Goal: Task Accomplishment & Management: Use online tool/utility

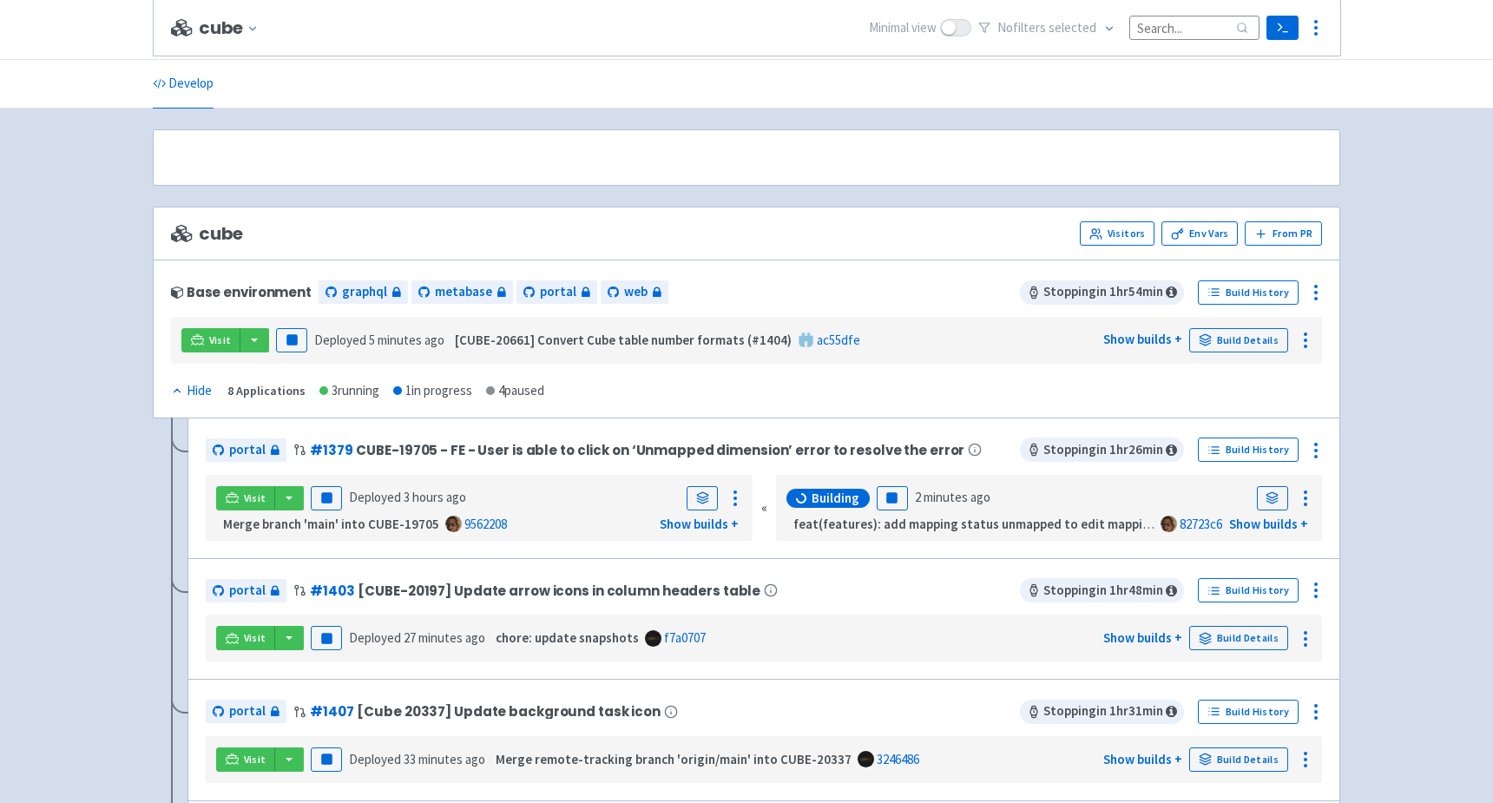
scroll to position [544, 0]
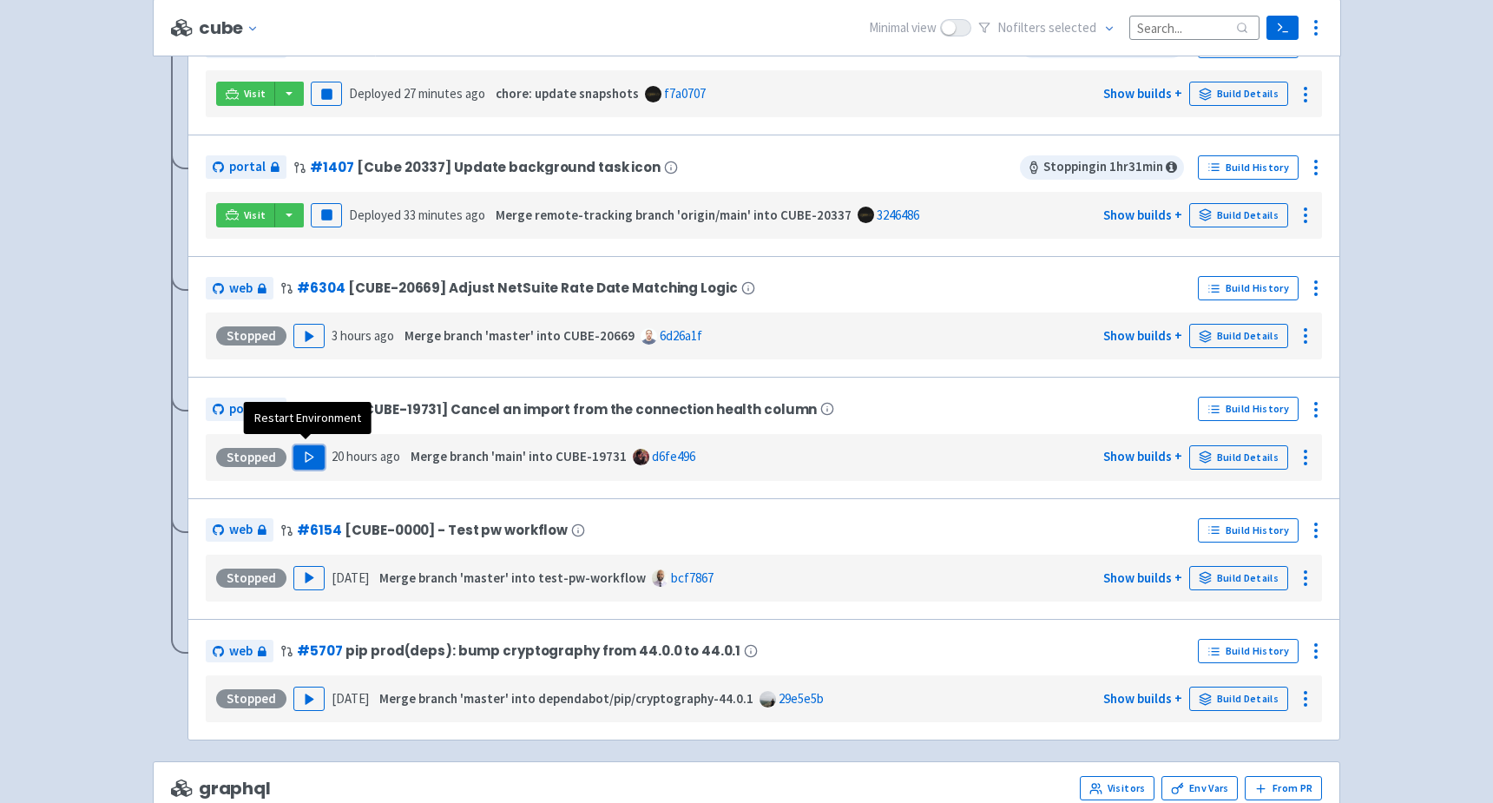
click at [303, 453] on icon "button" at bounding box center [309, 457] width 13 height 13
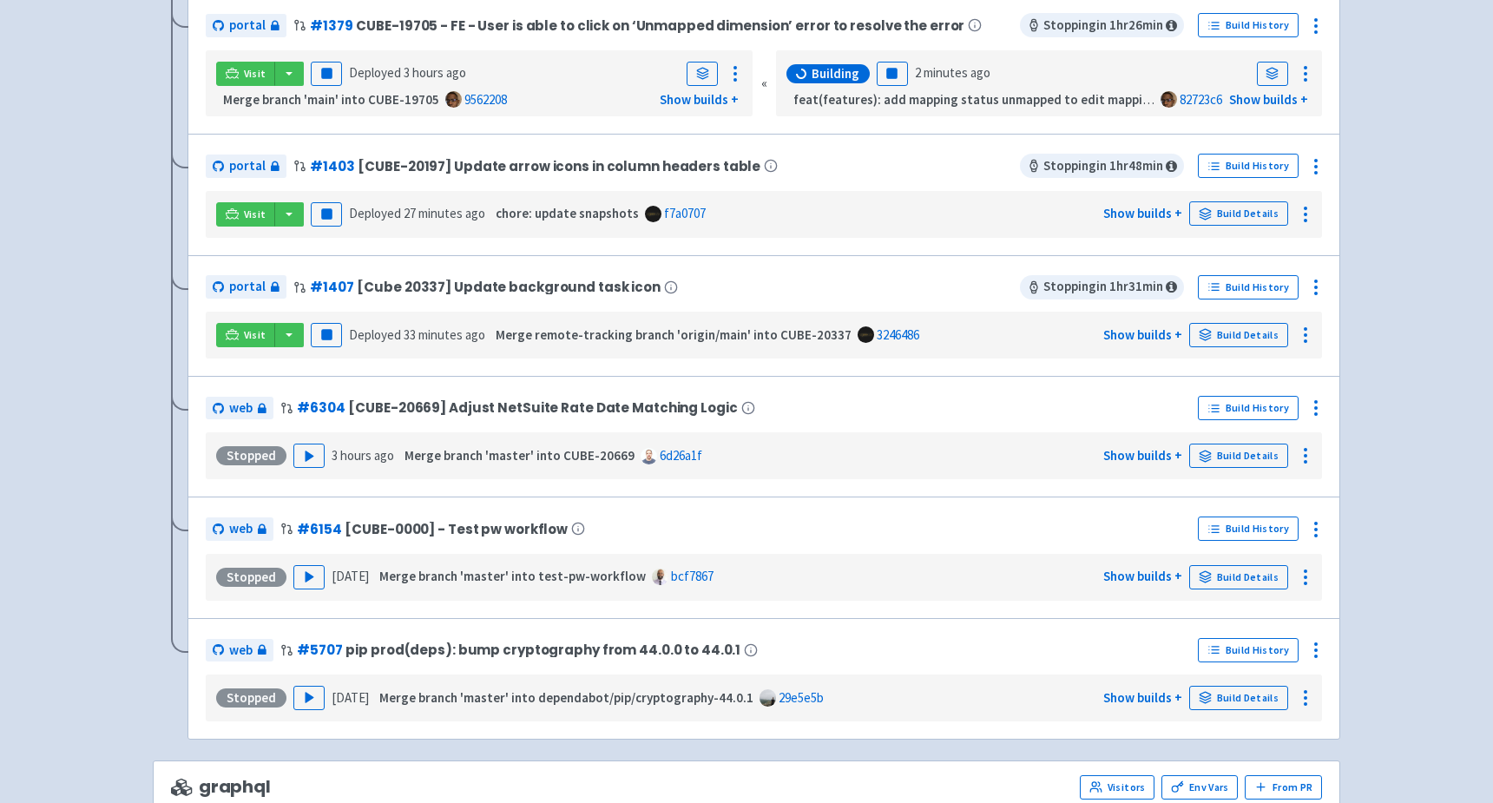
scroll to position [43, 0]
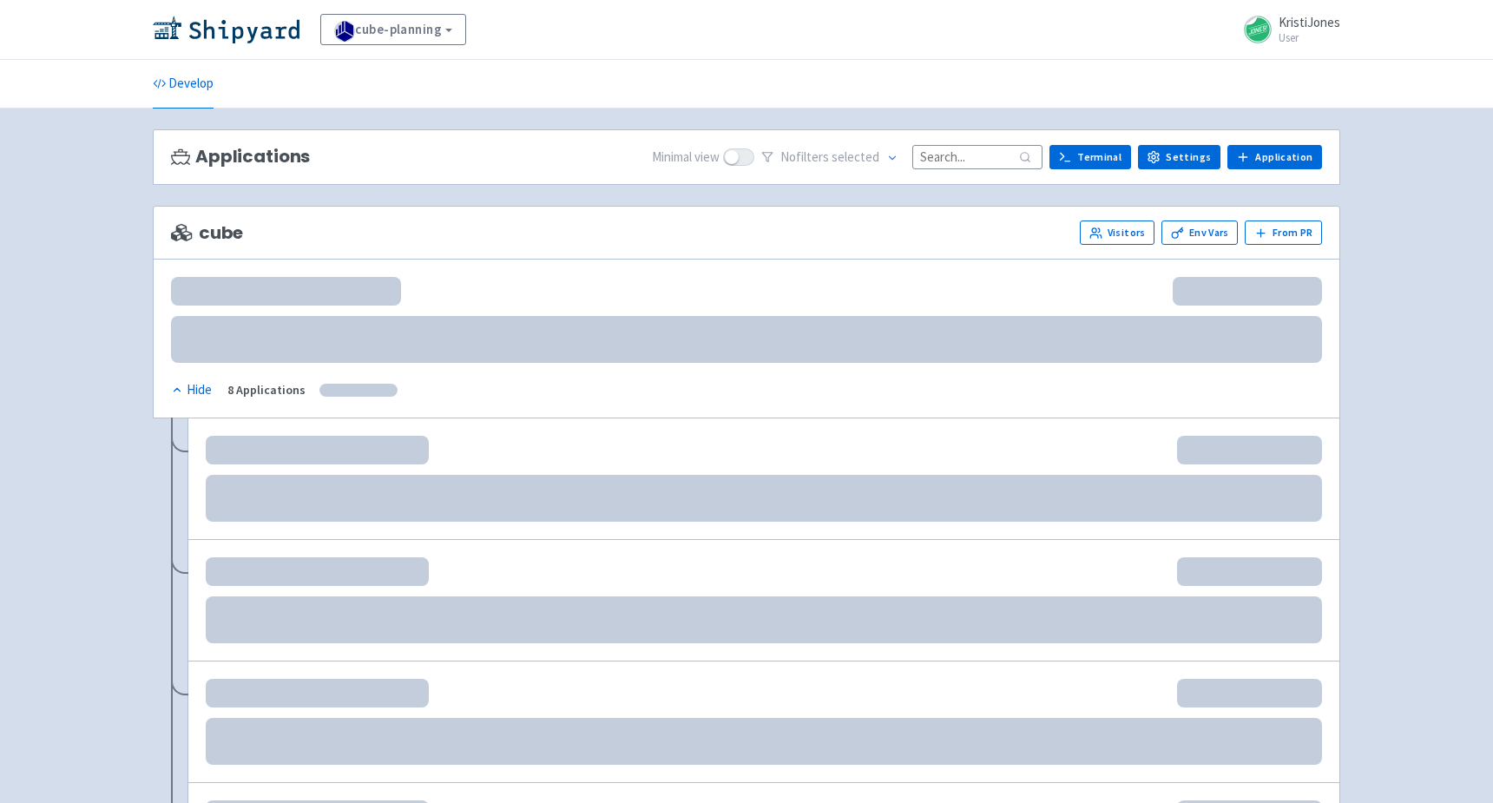
scroll to position [43, 0]
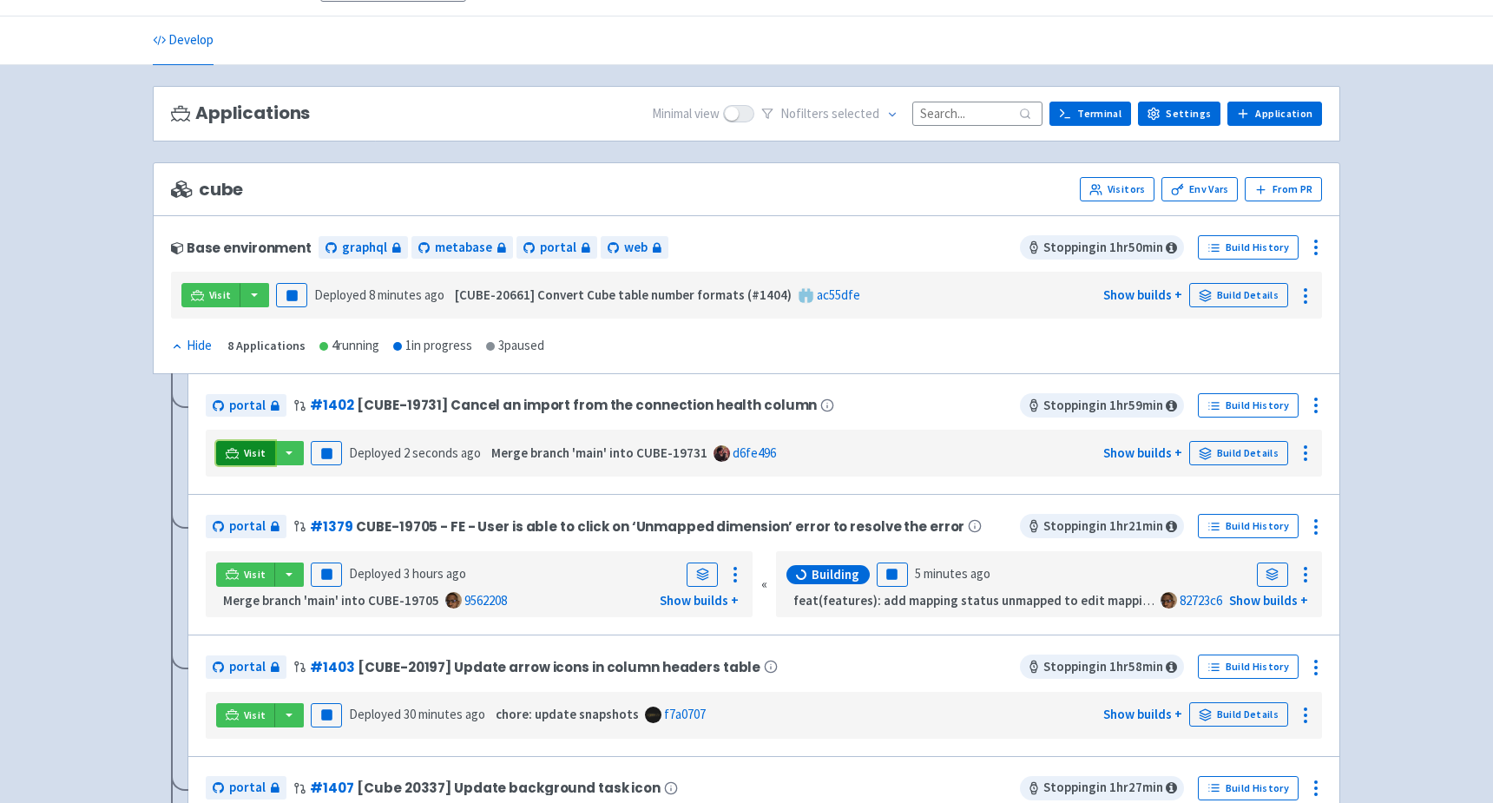
click at [255, 446] on span "Visit" at bounding box center [255, 453] width 23 height 14
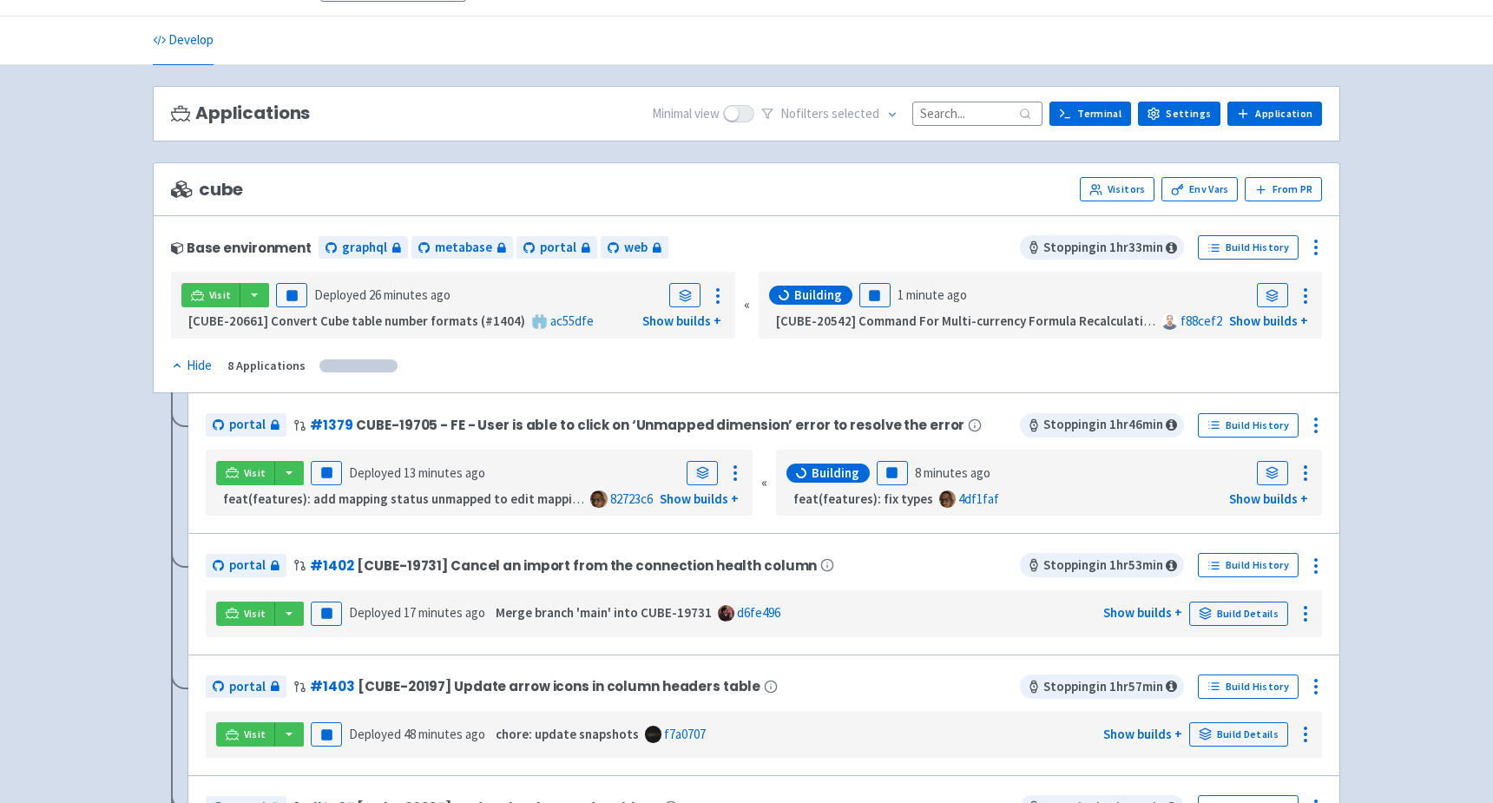
scroll to position [44, 0]
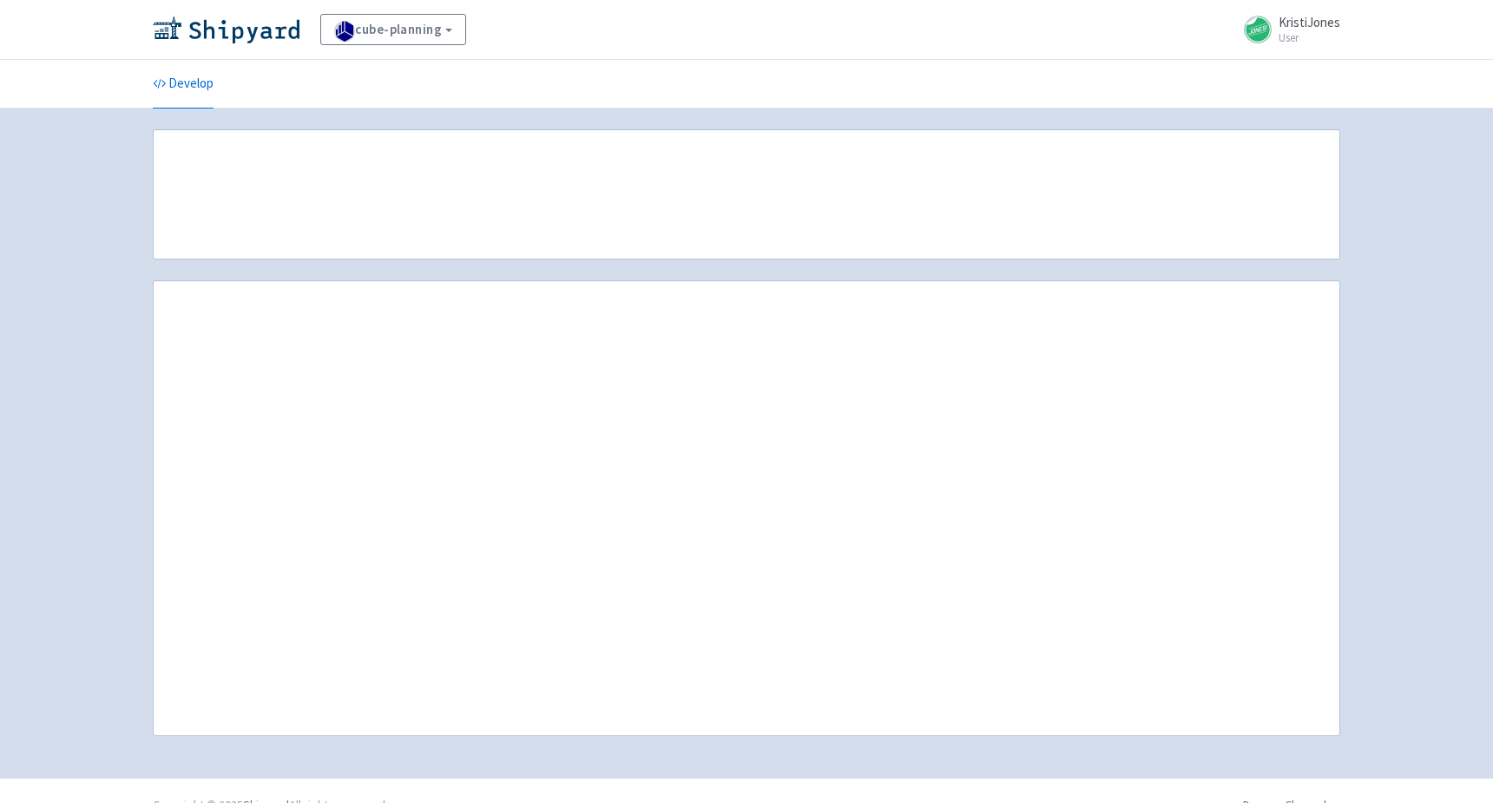
scroll to position [44, 0]
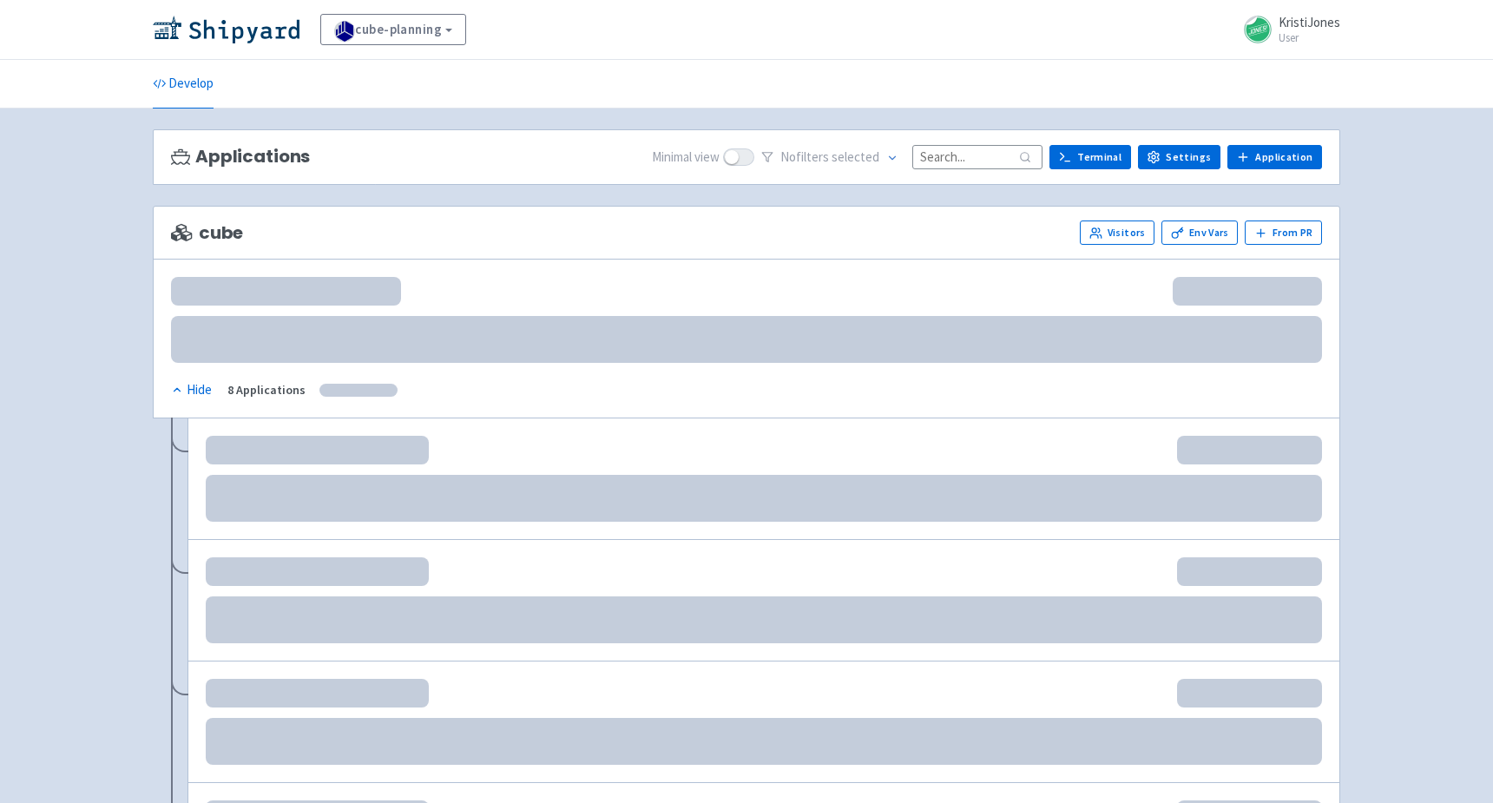
scroll to position [44, 0]
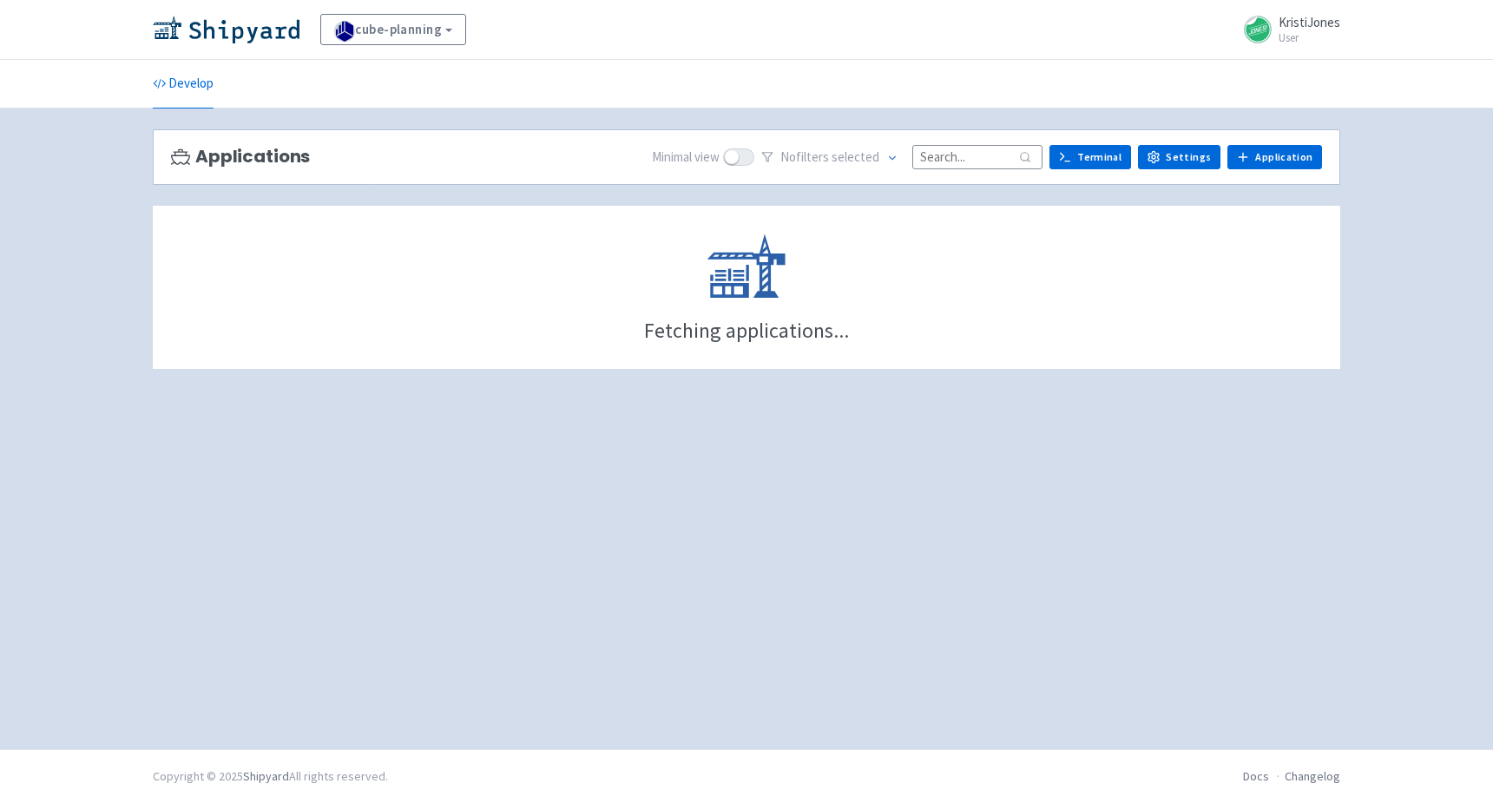
scroll to position [44, 0]
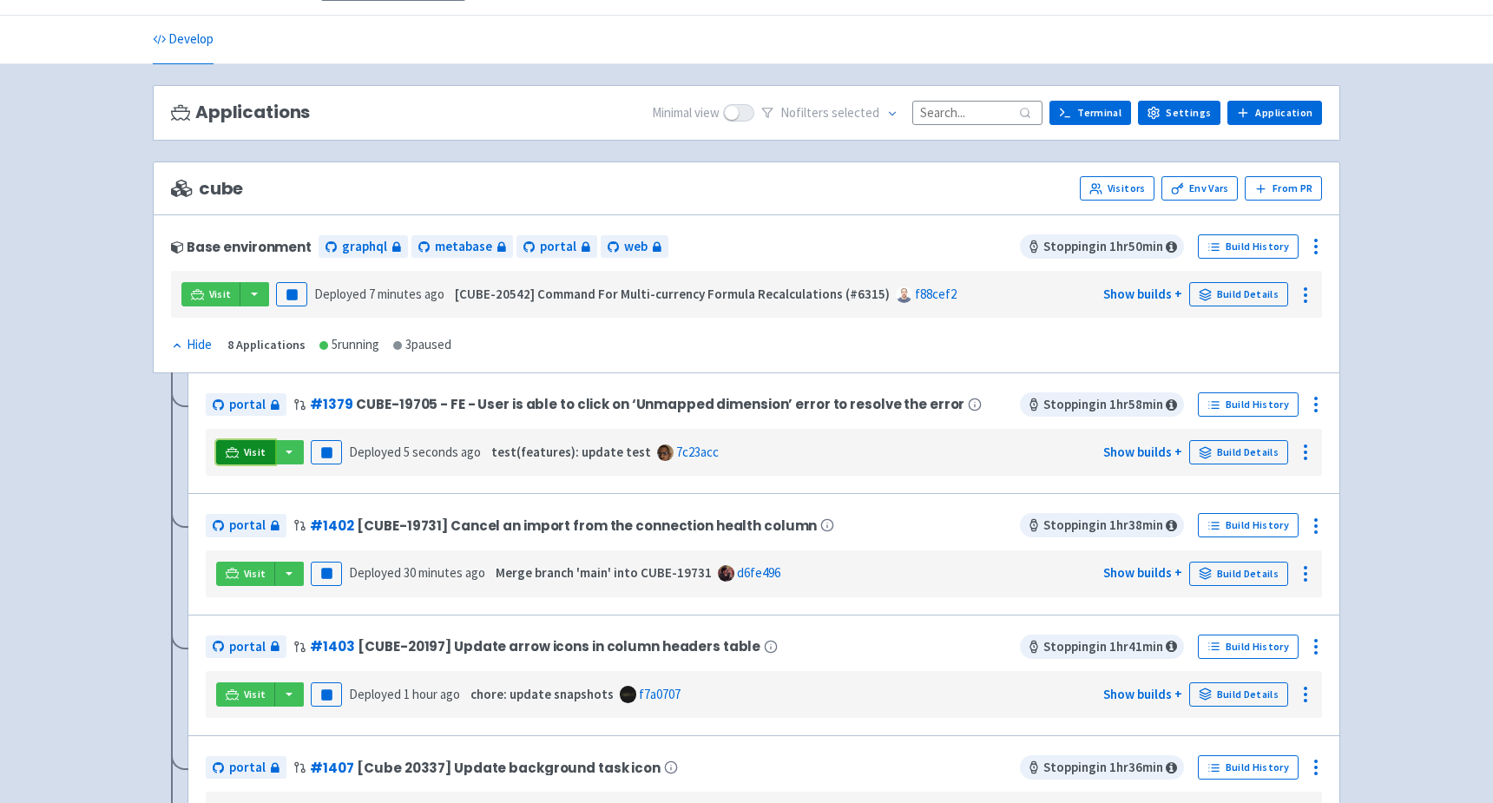
click at [250, 451] on span "Visit" at bounding box center [255, 452] width 23 height 14
